Goal: Information Seeking & Learning: Check status

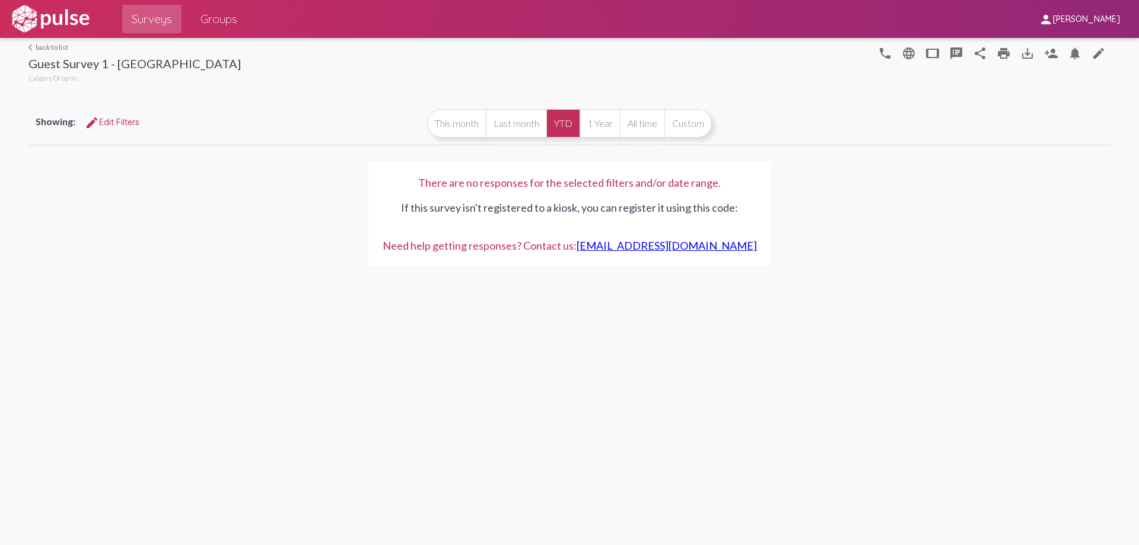
click at [58, 44] on link "arrow_back_ios back to list" at bounding box center [134, 47] width 212 height 9
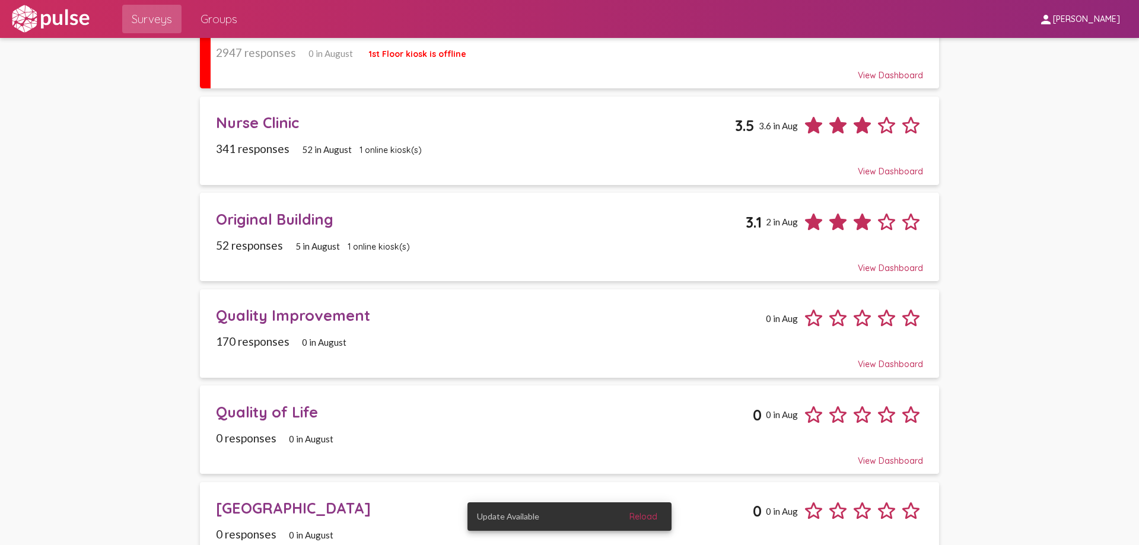
scroll to position [415, 0]
click at [366, 244] on span "1 online kiosk(s)" at bounding box center [379, 245] width 62 height 11
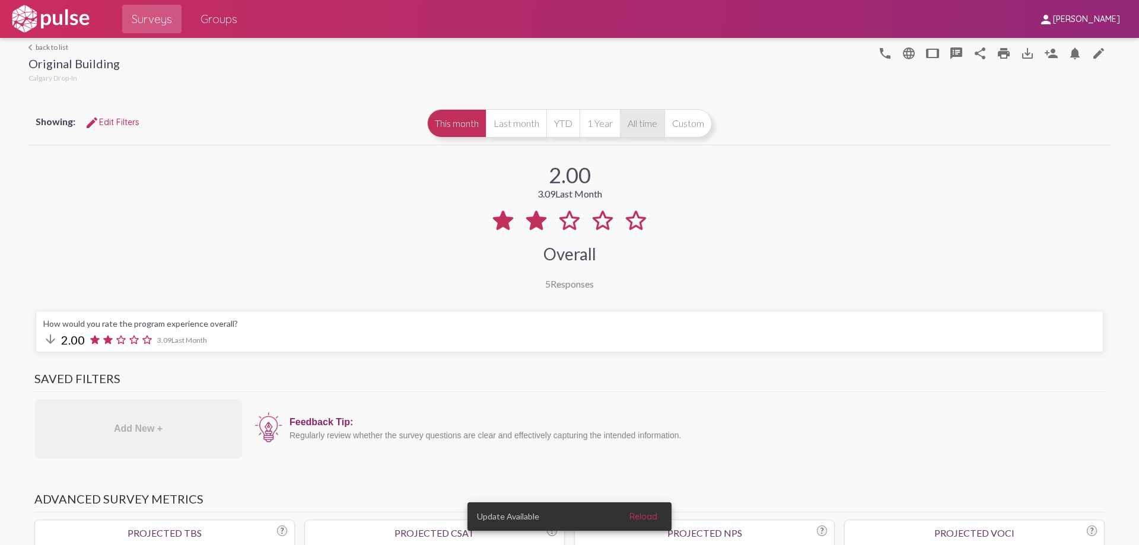
click at [620, 128] on button "All time" at bounding box center [642, 123] width 44 height 28
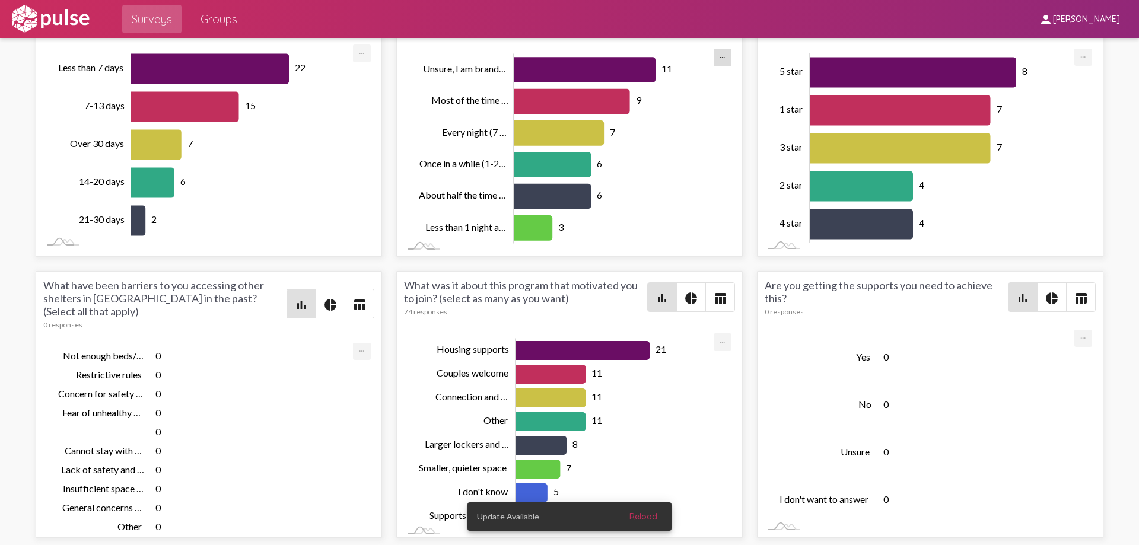
scroll to position [4, 0]
click at [554, 262] on div "How long have you been with the program? 52 responses bar_chart pie_chart table…" at bounding box center [569, 264] width 1082 height 562
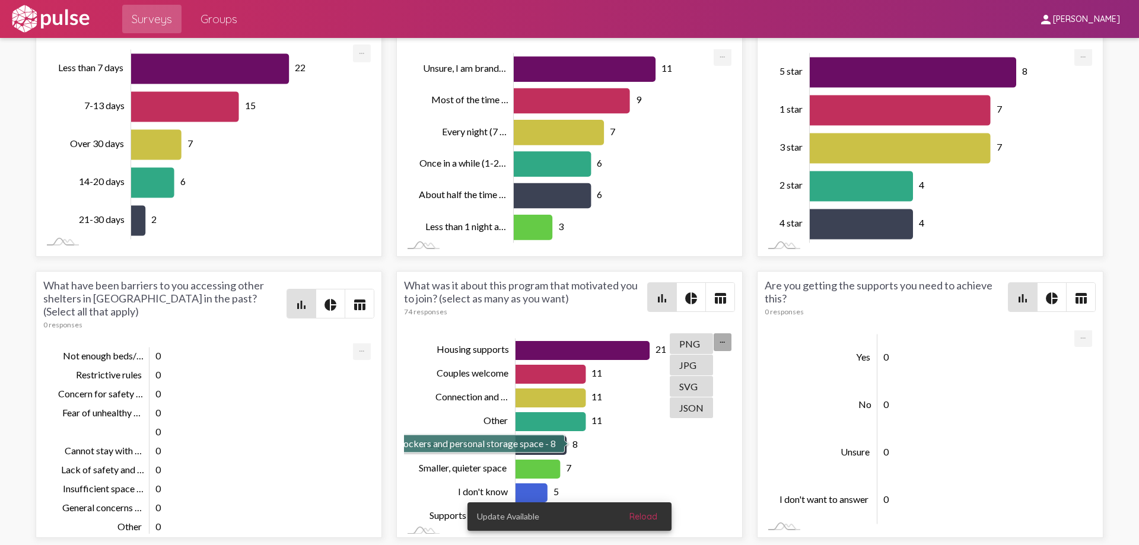
click at [631, 445] on rect "Chart" at bounding box center [615, 434] width 200 height 190
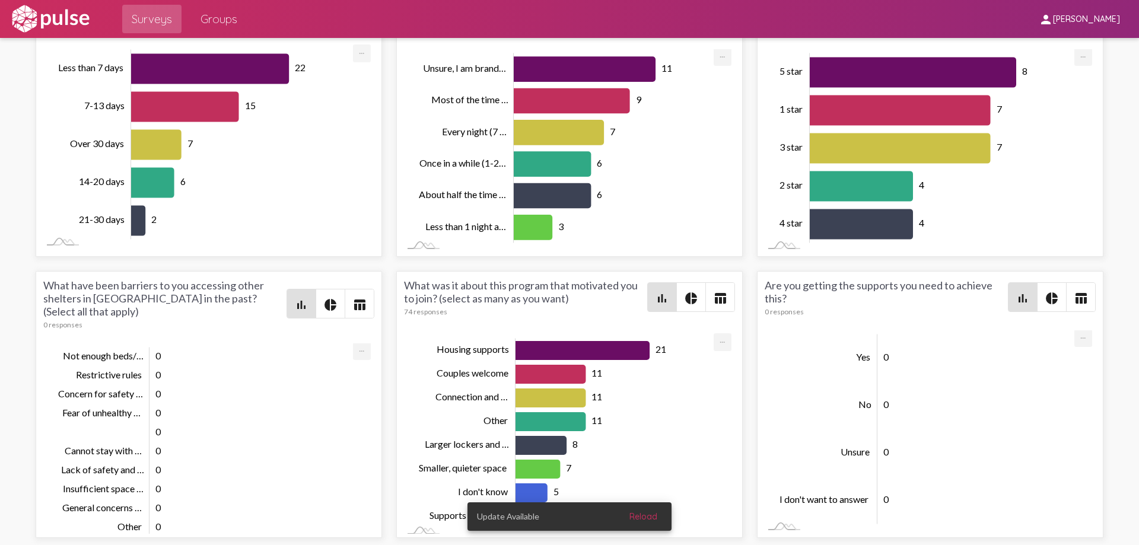
click at [727, 259] on div "How long have you been with the program? 52 responses bar_chart pie_chart table…" at bounding box center [569, 264] width 1082 height 562
click at [643, 517] on span "Reload" at bounding box center [643, 516] width 28 height 11
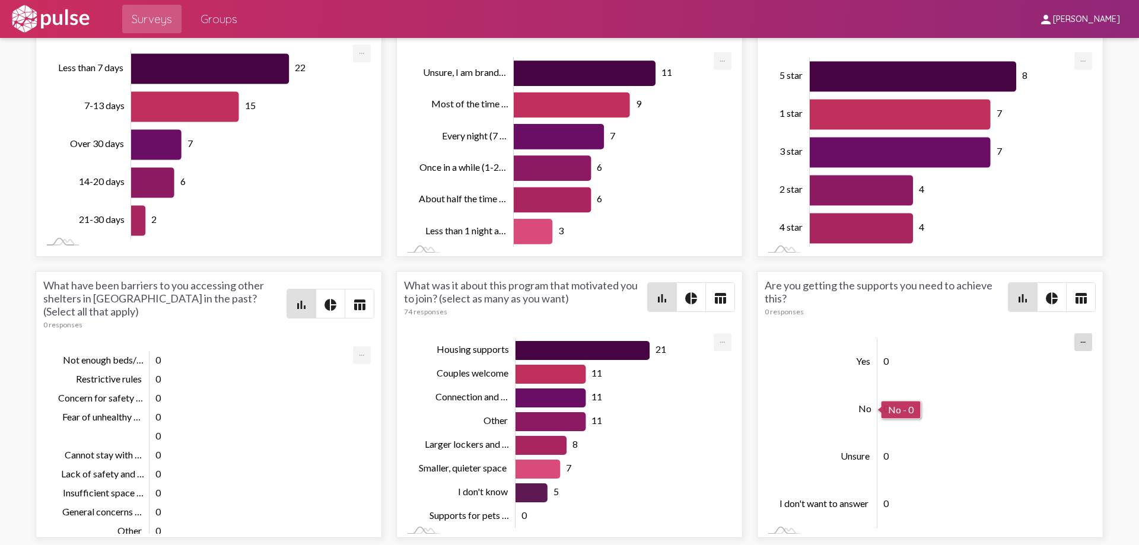
scroll to position [-1, 0]
click at [731, 248] on div "How often are you sleeping overnight at the program? 42 responses bar_chart pie…" at bounding box center [569, 123] width 346 height 267
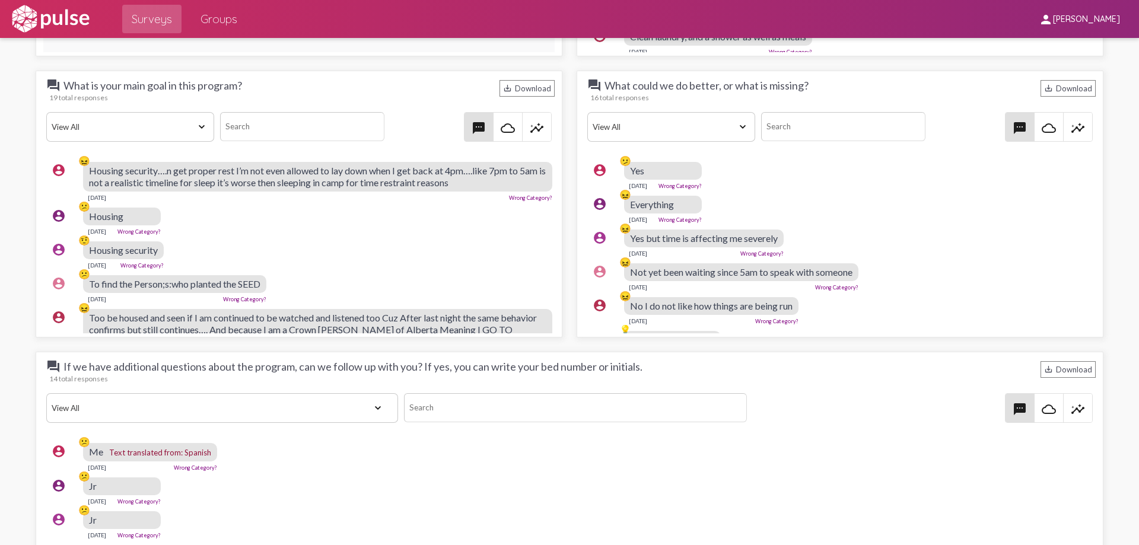
scroll to position [1495, 0]
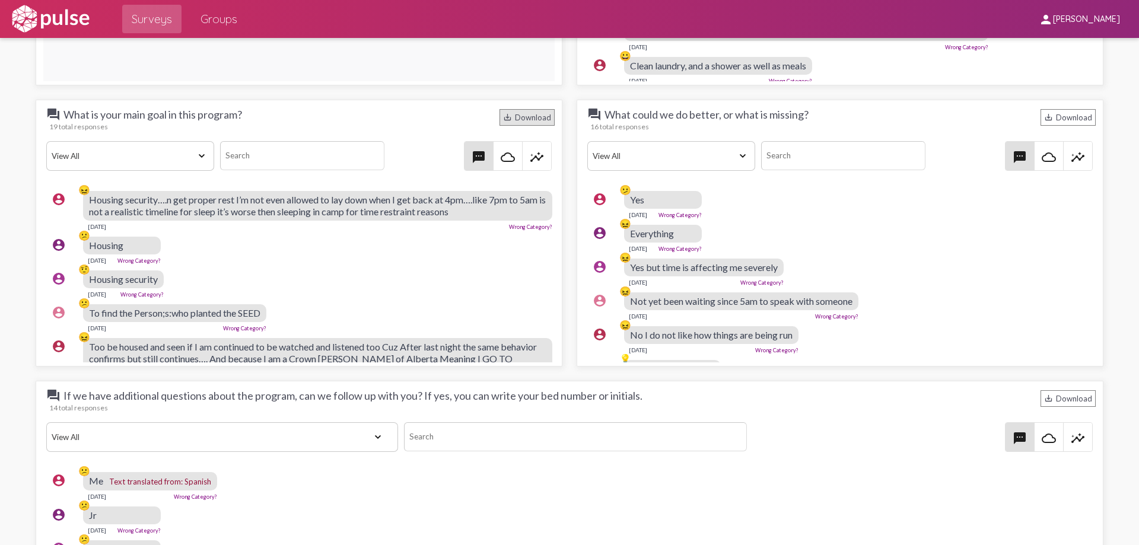
click at [516, 122] on div "save_alt Download" at bounding box center [526, 117] width 55 height 17
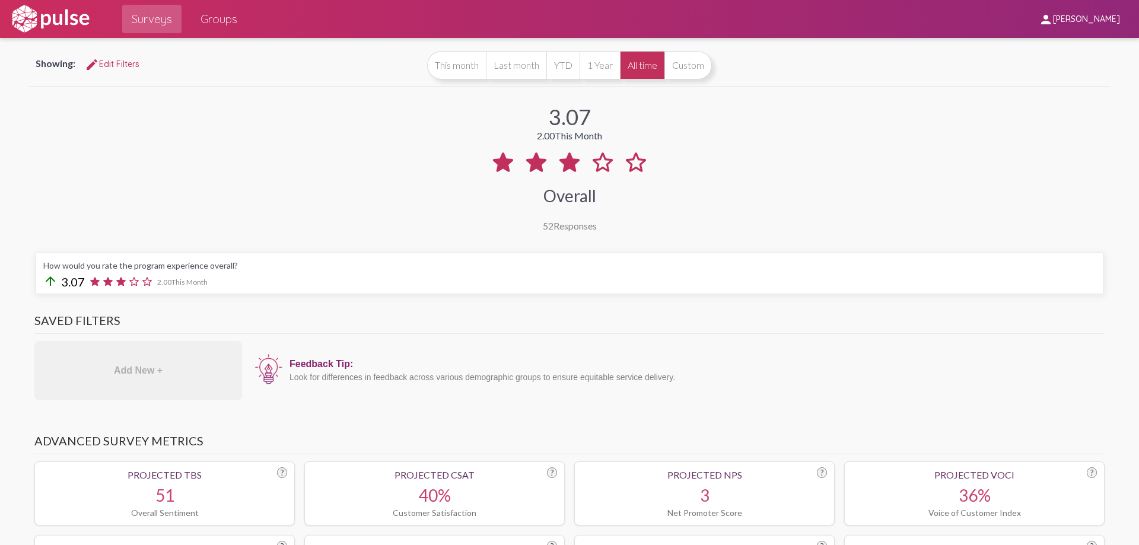
scroll to position [0, 0]
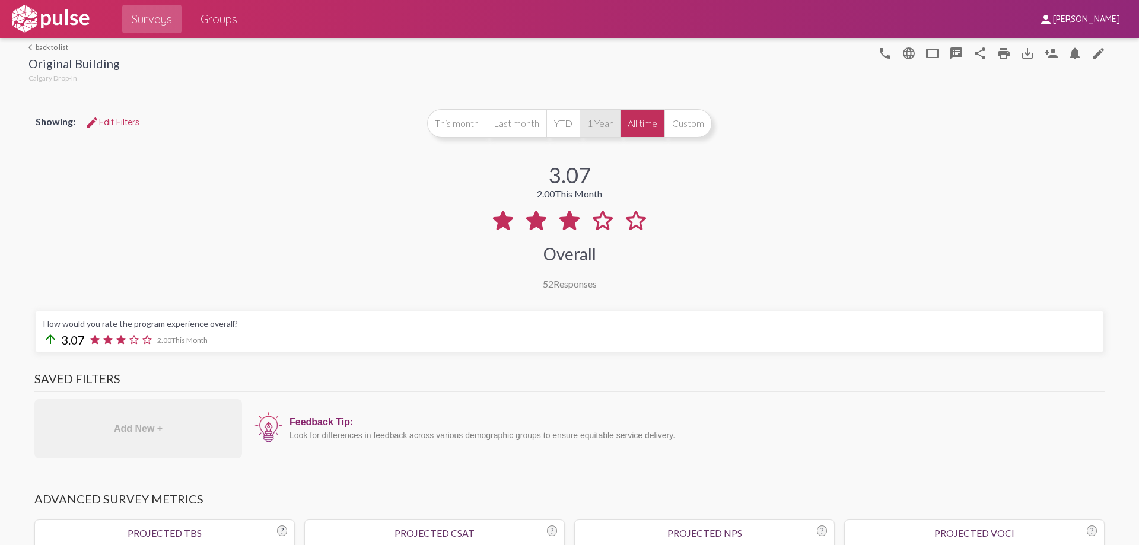
click at [595, 121] on button "1 Year" at bounding box center [599, 123] width 40 height 28
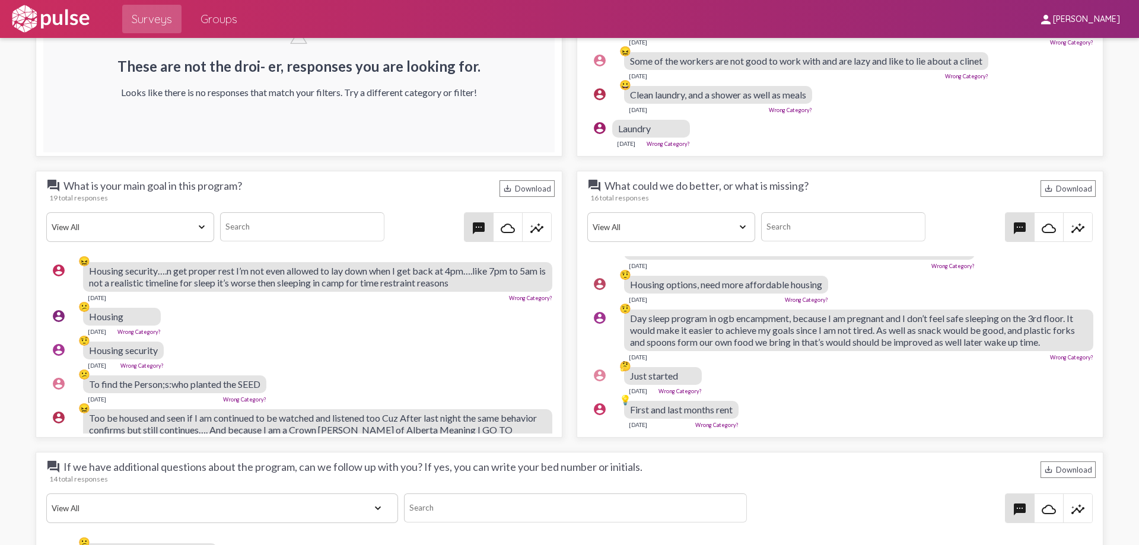
scroll to position [81, 0]
